Goal: Communication & Community: Answer question/provide support

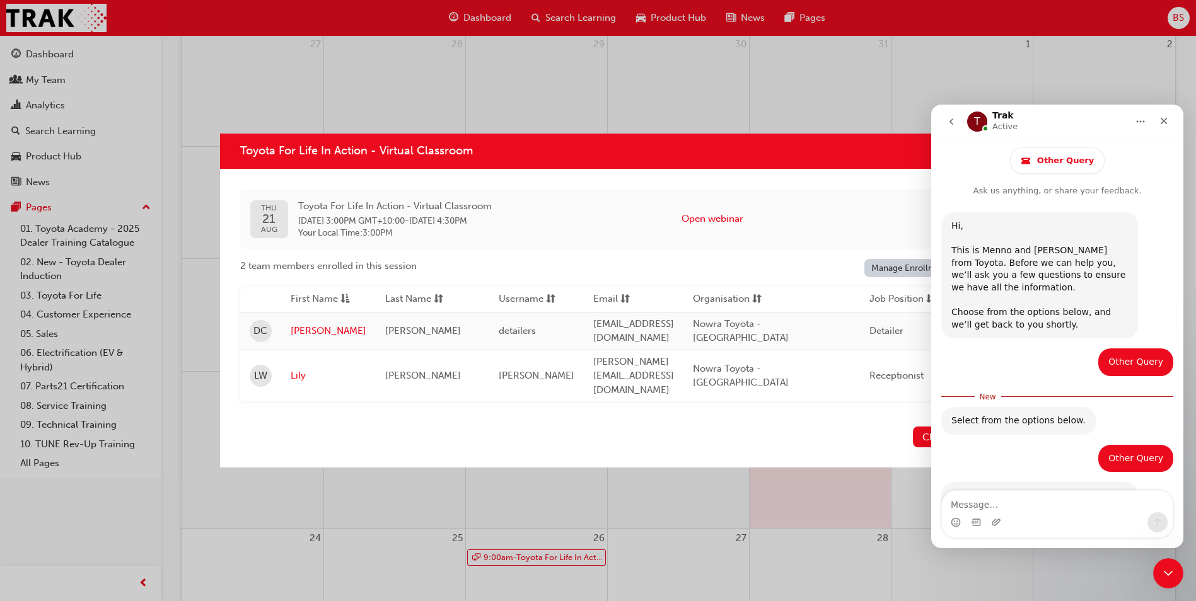
scroll to position [646, 0]
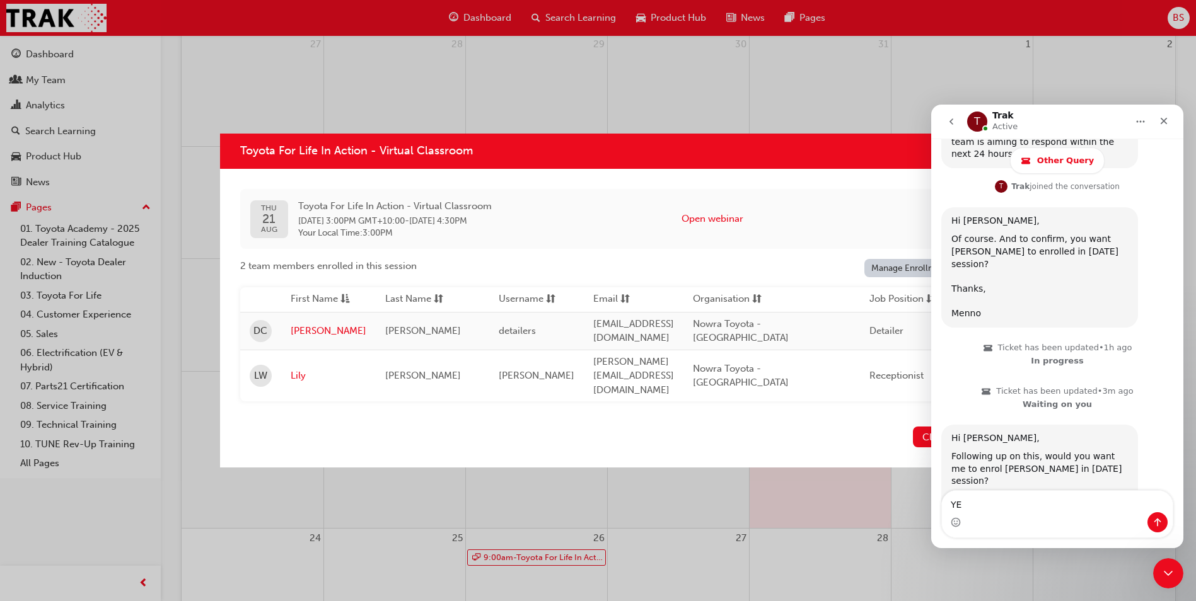
type textarea "Y"
type textarea "hELLO mENNO,"
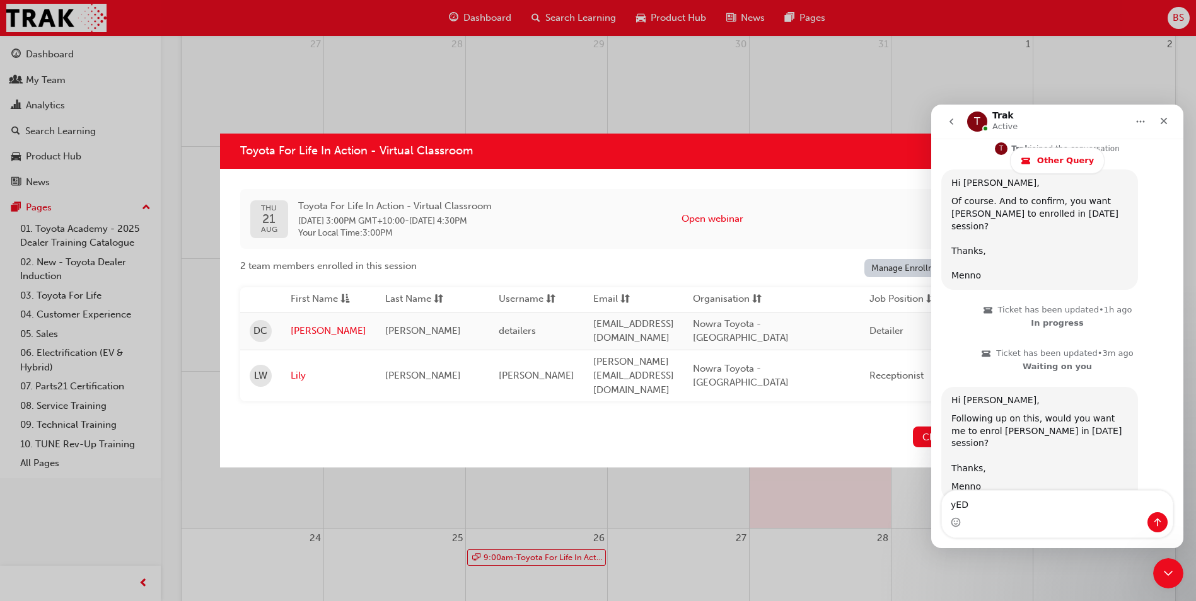
scroll to position [693, 0]
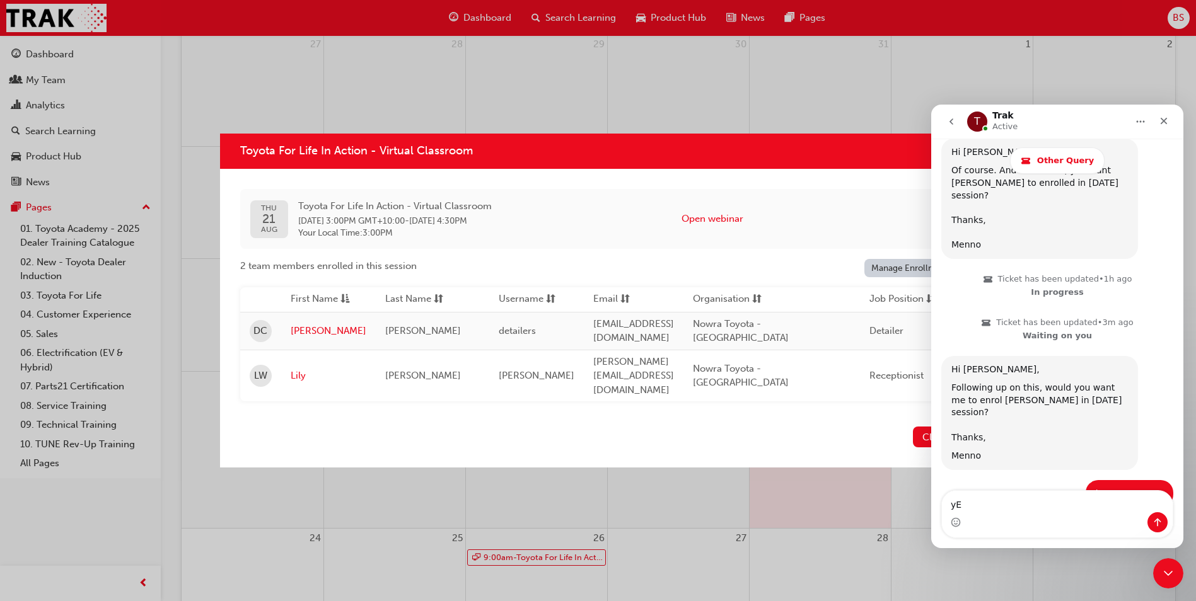
type textarea "y"
type textarea "h"
type textarea "Hello Menno,"
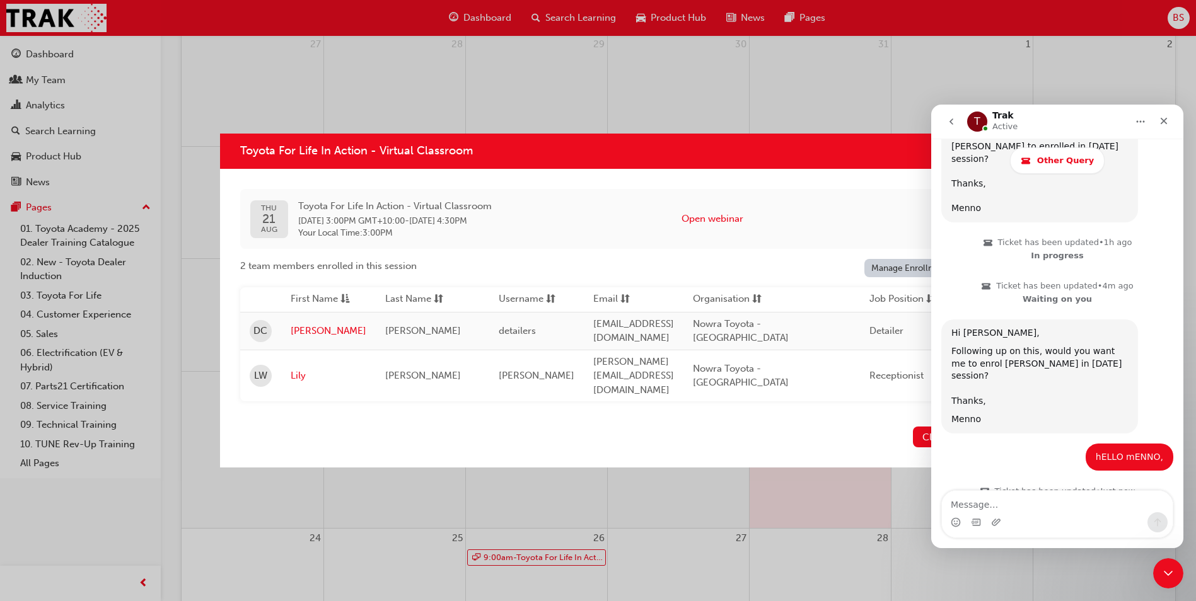
scroll to position [731, 0]
type textarea "Yes Please"
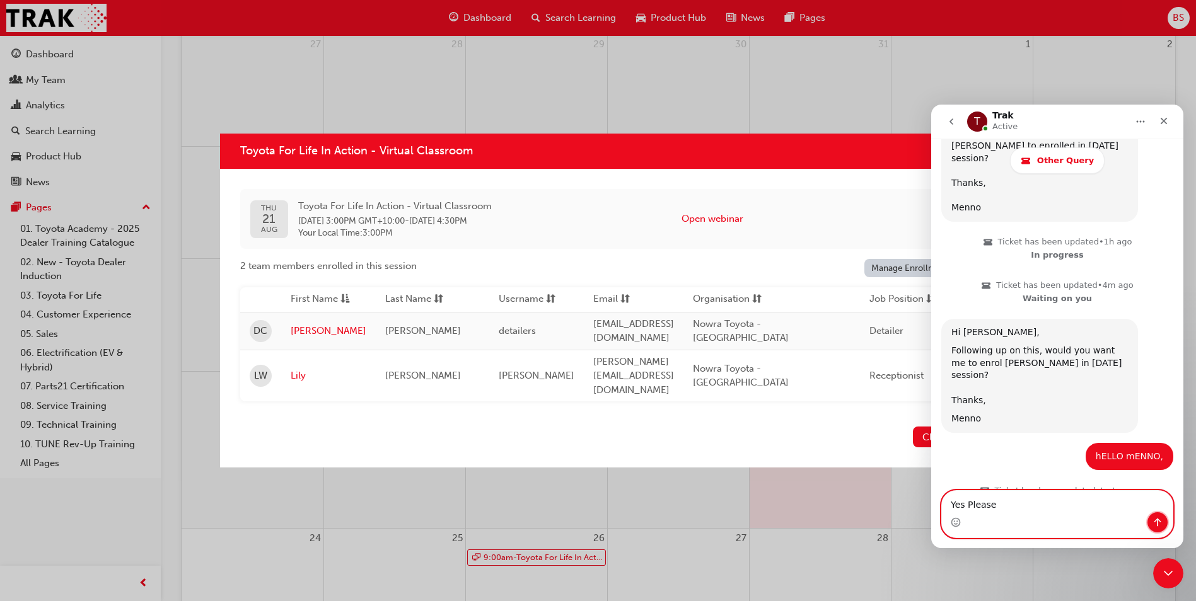
drag, startPoint x: 1158, startPoint y: 522, endPoint x: 1800, endPoint y: 582, distance: 644.6
click at [1158, 522] on icon "Send a message…" at bounding box center [1157, 523] width 10 height 10
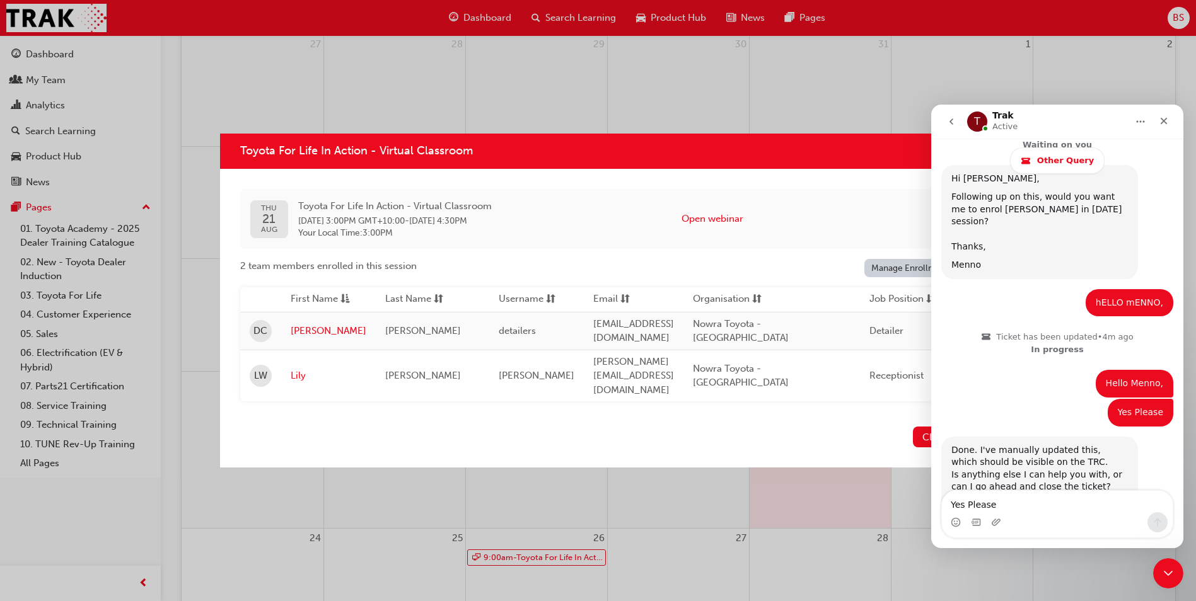
scroll to position [915, 0]
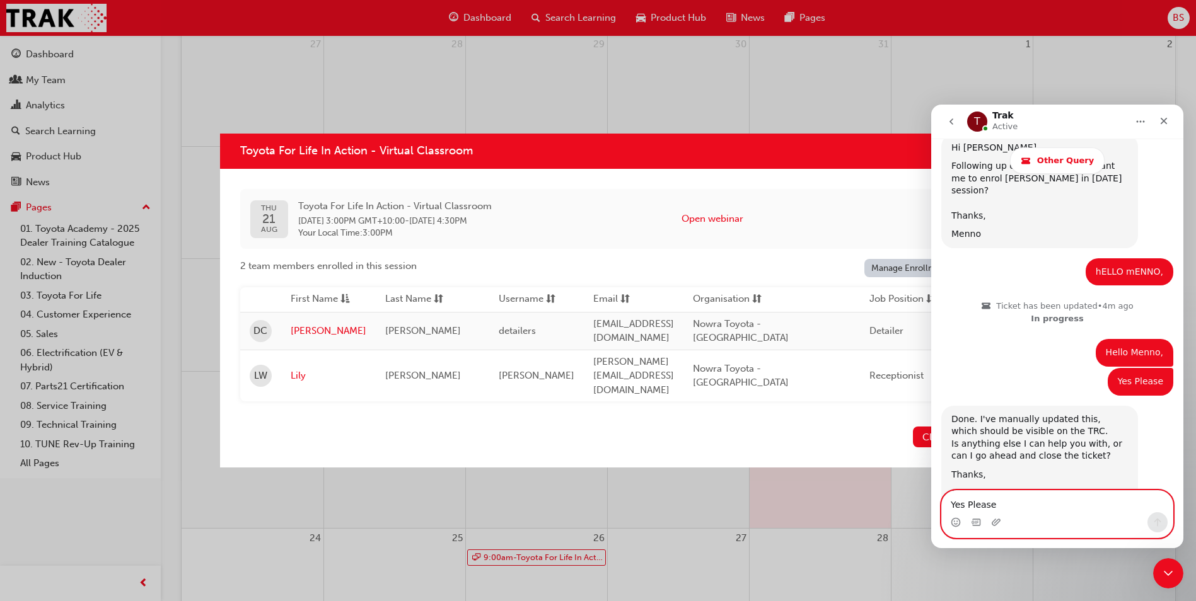
click at [977, 507] on textarea "Yes Please" at bounding box center [1057, 501] width 231 height 21
type textarea "H"
type textarea "Y"
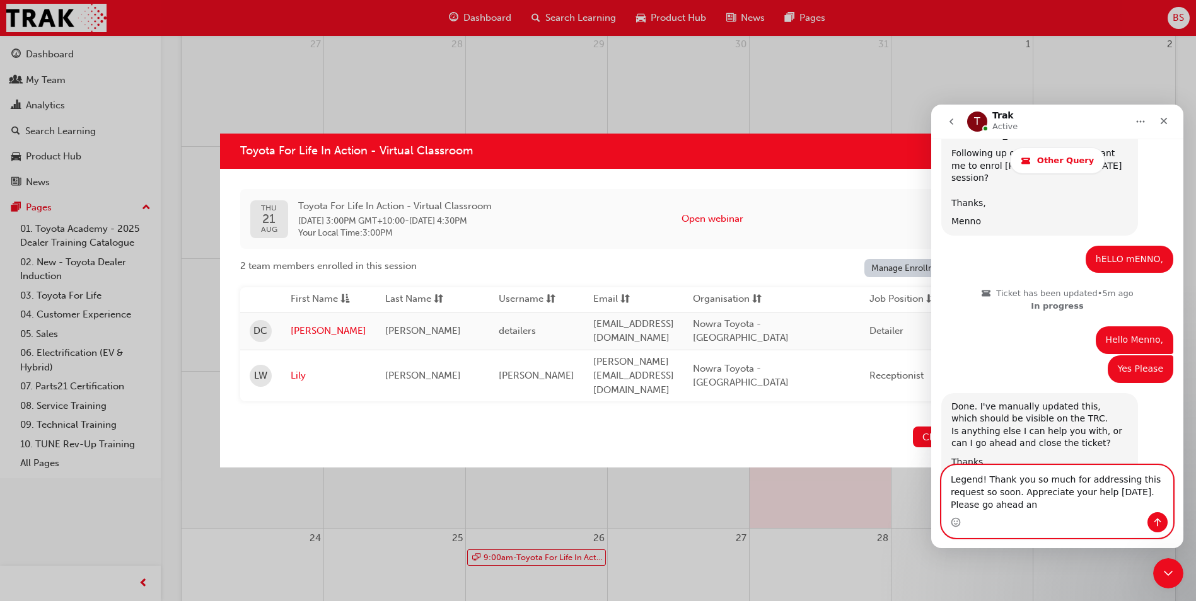
scroll to position [941, 0]
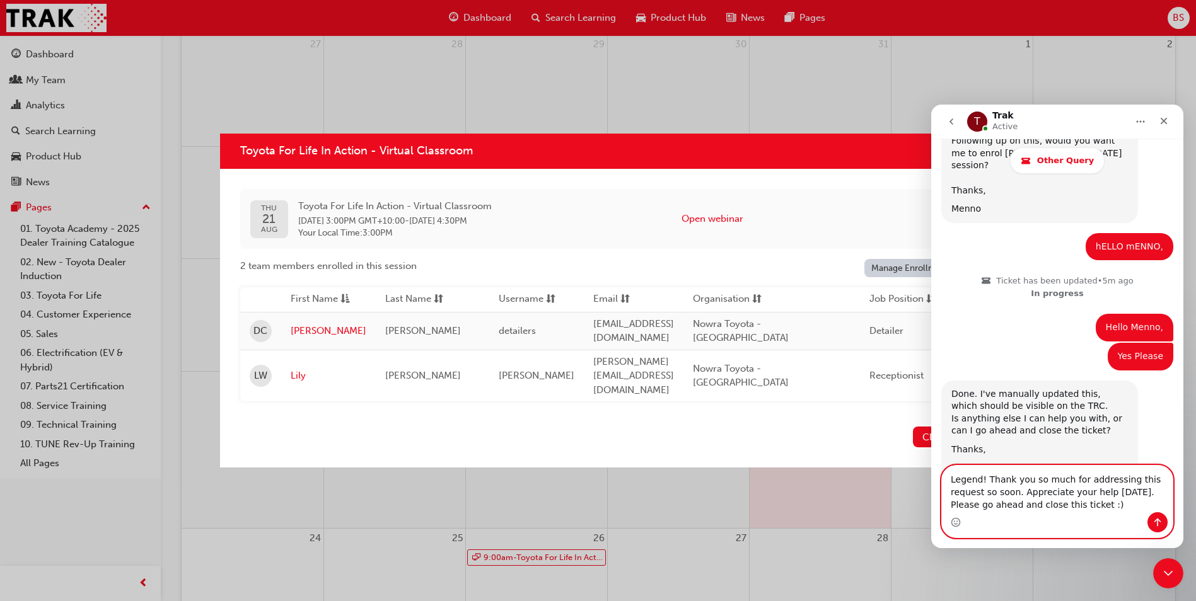
click at [1085, 507] on textarea "Legend! Thank you so much for addressing this request so soon. Appreciate your …" at bounding box center [1057, 489] width 231 height 47
type textarea "Legend! Thank you so much for addressing this request so soon. Appreciate your …"
click at [1157, 518] on icon "Send a message…" at bounding box center [1157, 523] width 10 height 10
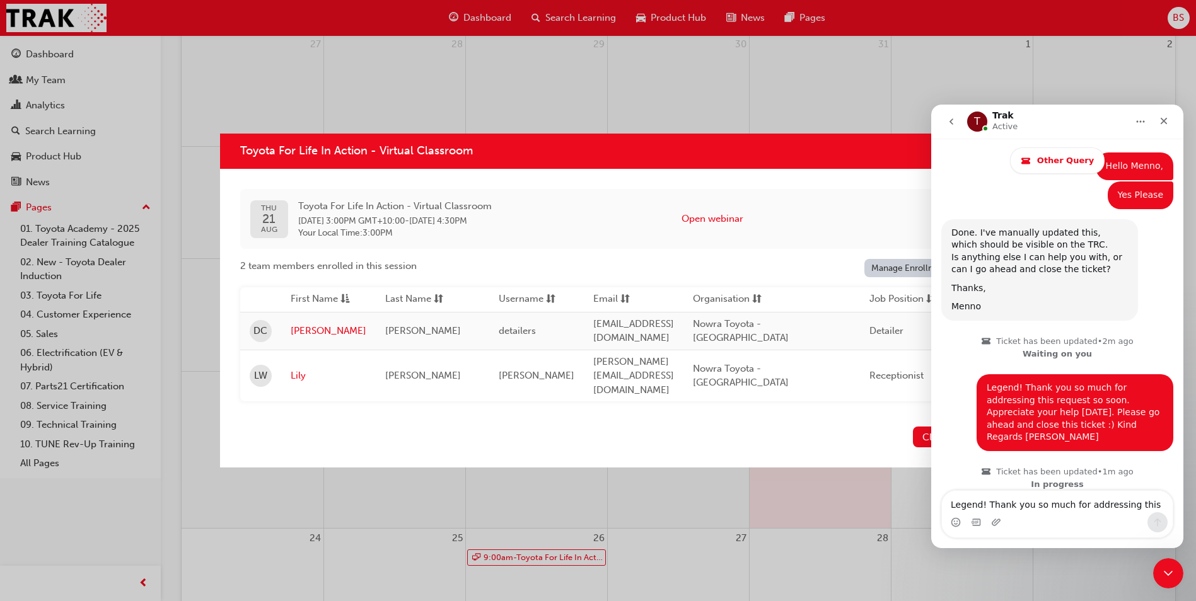
scroll to position [1133, 0]
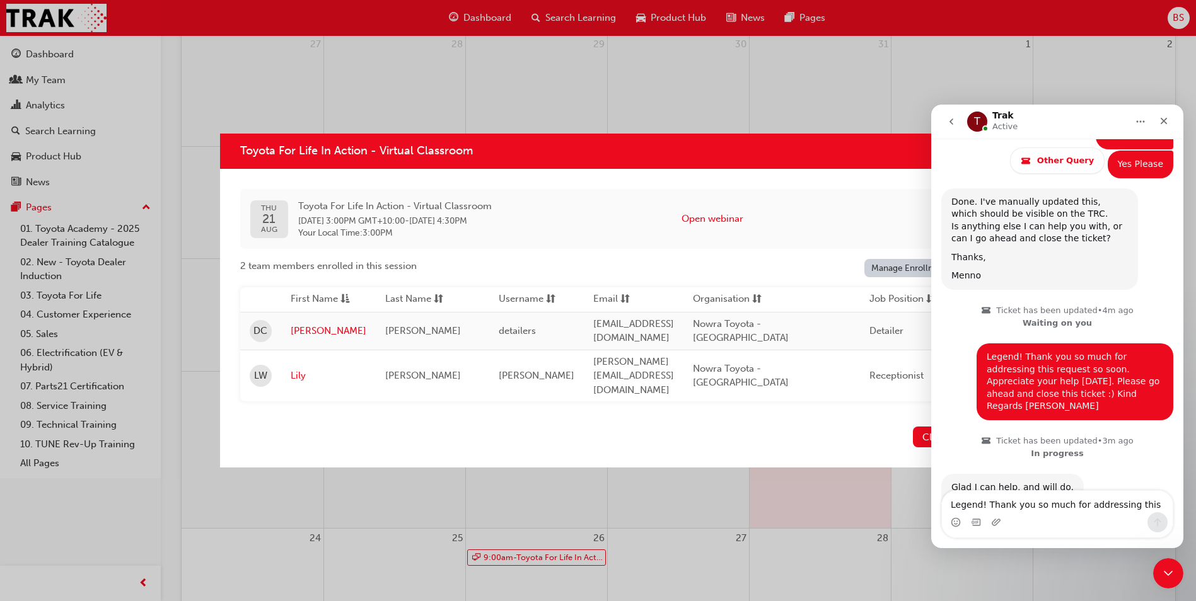
click at [68, 72] on div "Toyota For Life In Action - Virtual Classroom [DATE] Toyota For Life In Action …" at bounding box center [598, 300] width 1196 height 601
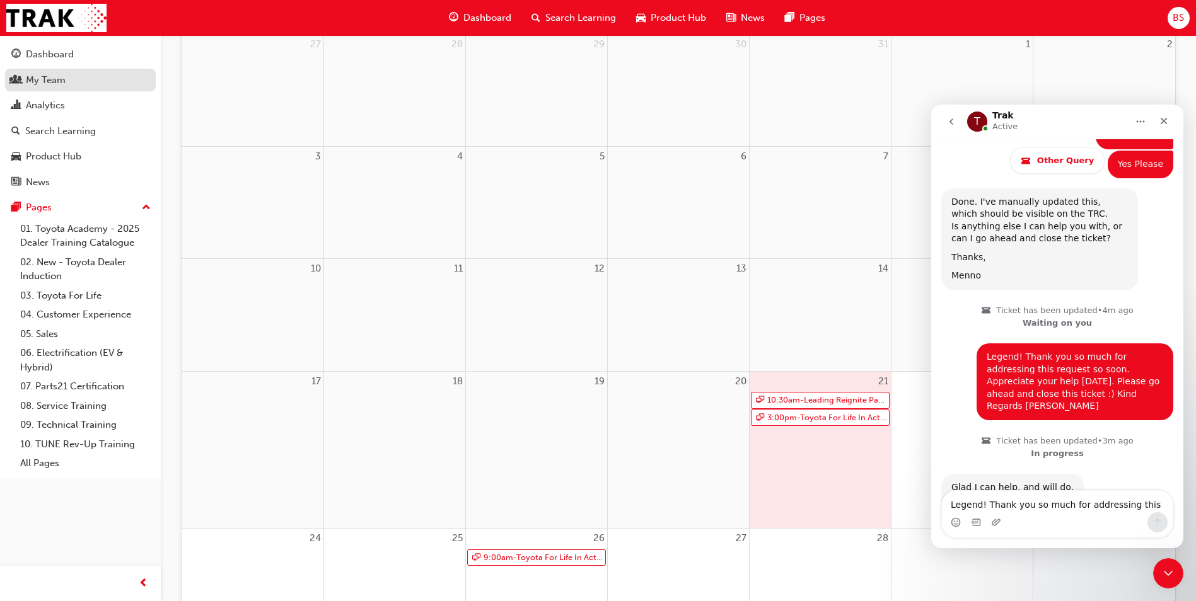
click at [54, 79] on div "My Team" at bounding box center [46, 80] width 40 height 14
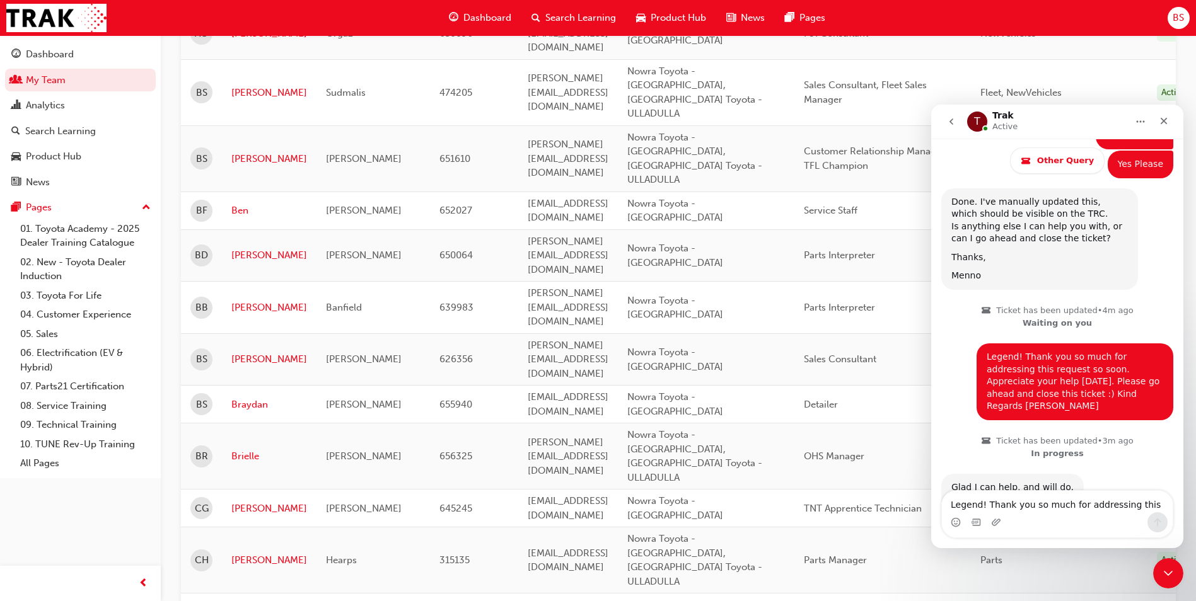
scroll to position [820, 0]
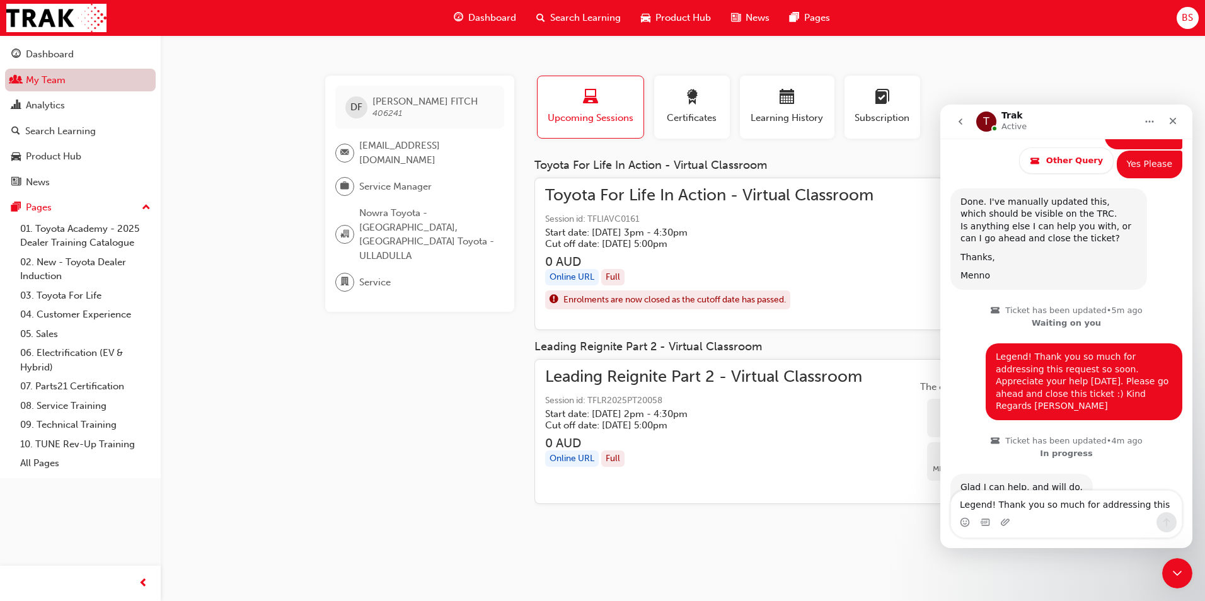
click at [45, 85] on link "My Team" at bounding box center [80, 80] width 151 height 23
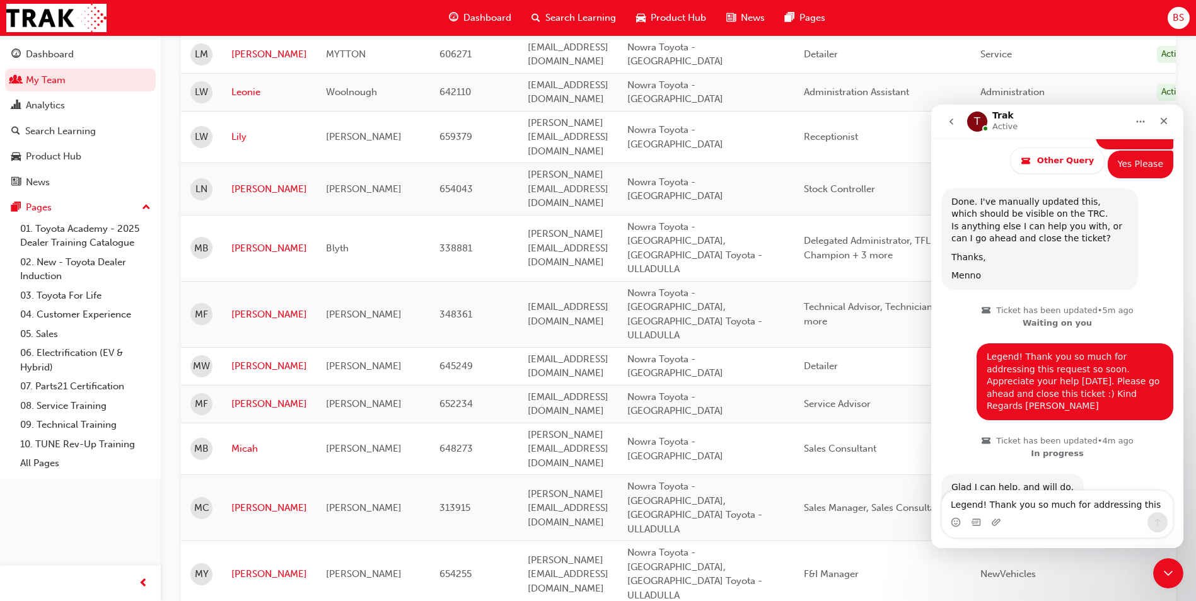
scroll to position [529, 0]
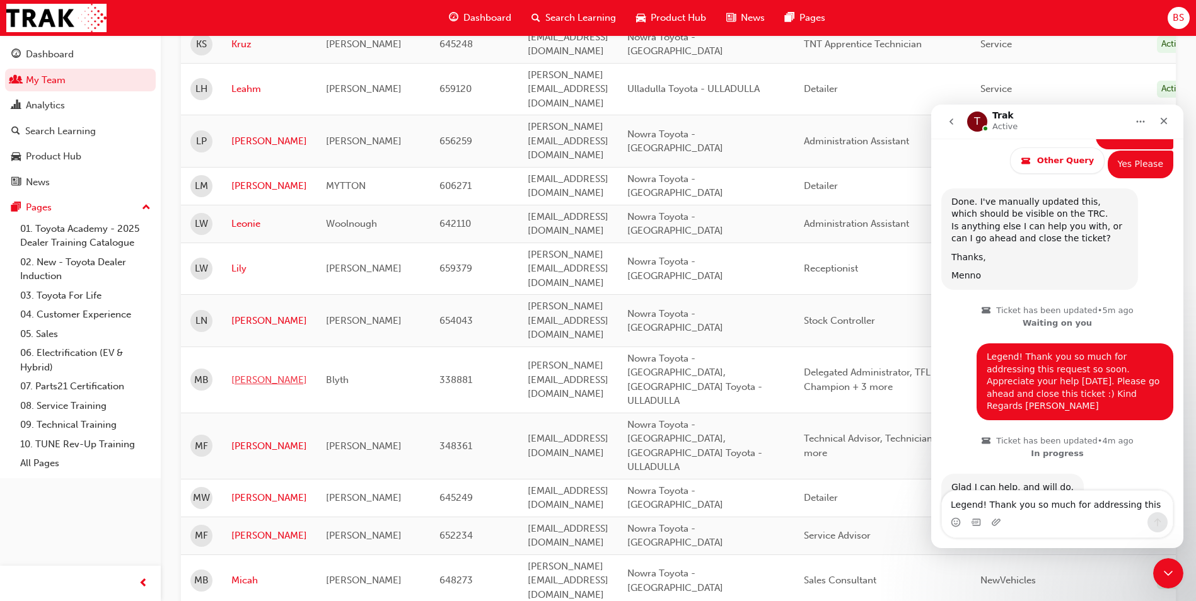
click at [247, 373] on link "[PERSON_NAME]" at bounding box center [269, 380] width 76 height 14
